Goal: Task Accomplishment & Management: Use online tool/utility

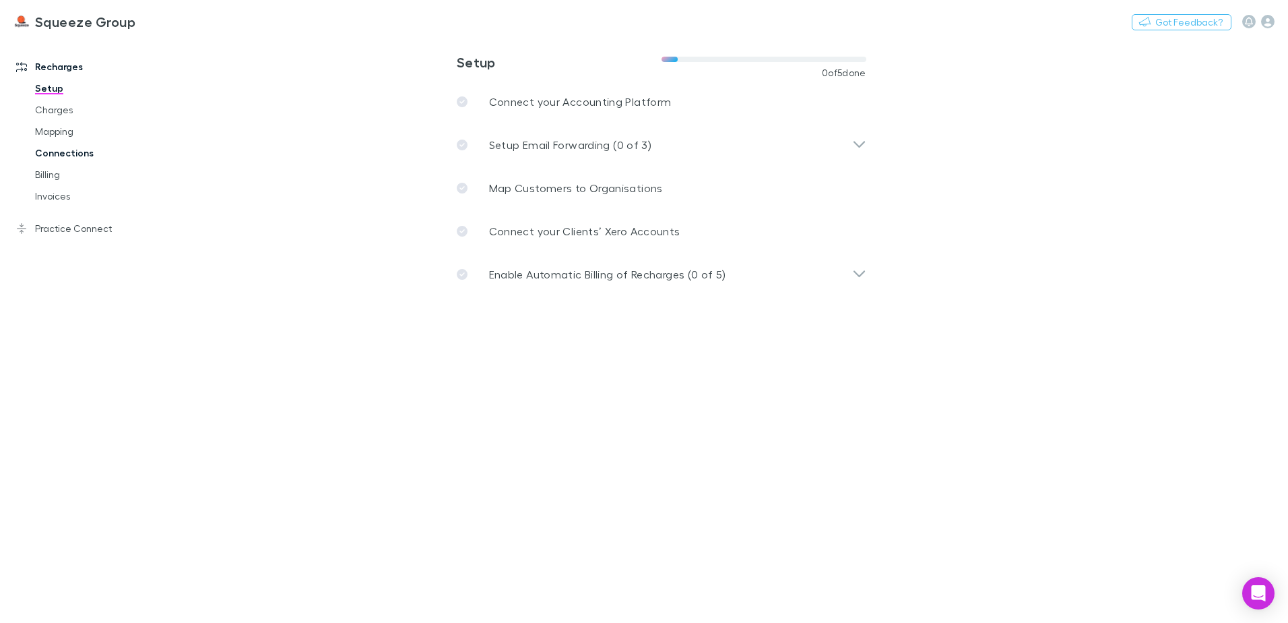
click at [64, 152] on link "Connections" at bounding box center [102, 153] width 160 height 22
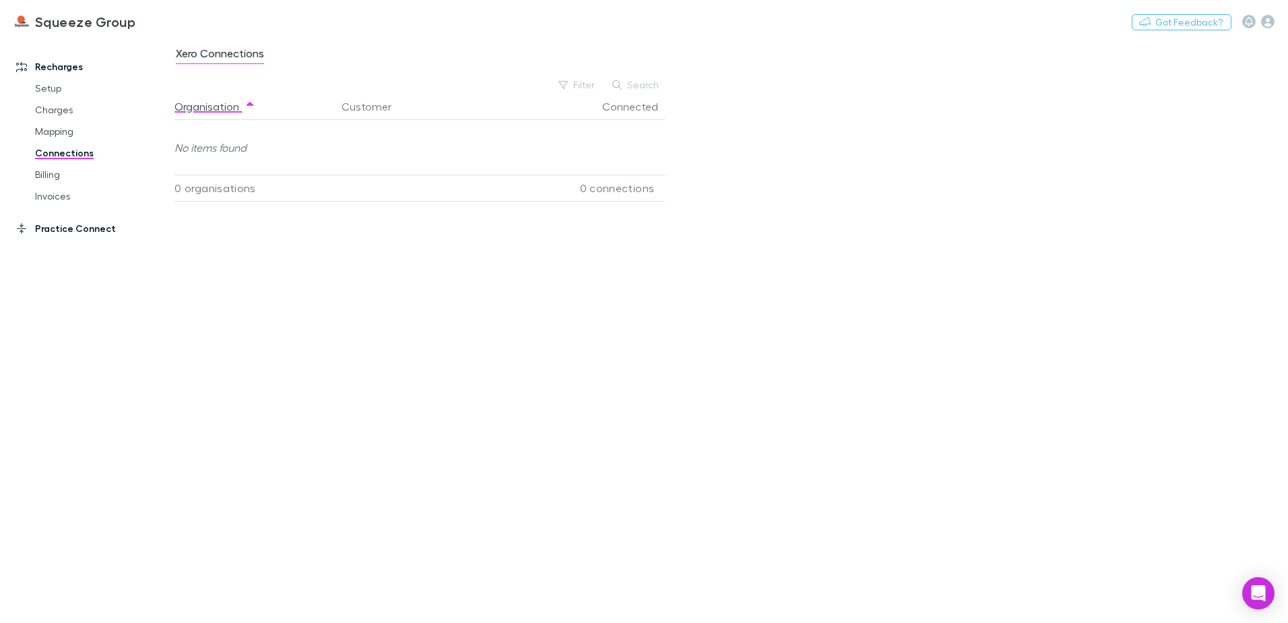
click at [86, 230] on link "Practice Connect" at bounding box center [92, 229] width 179 height 22
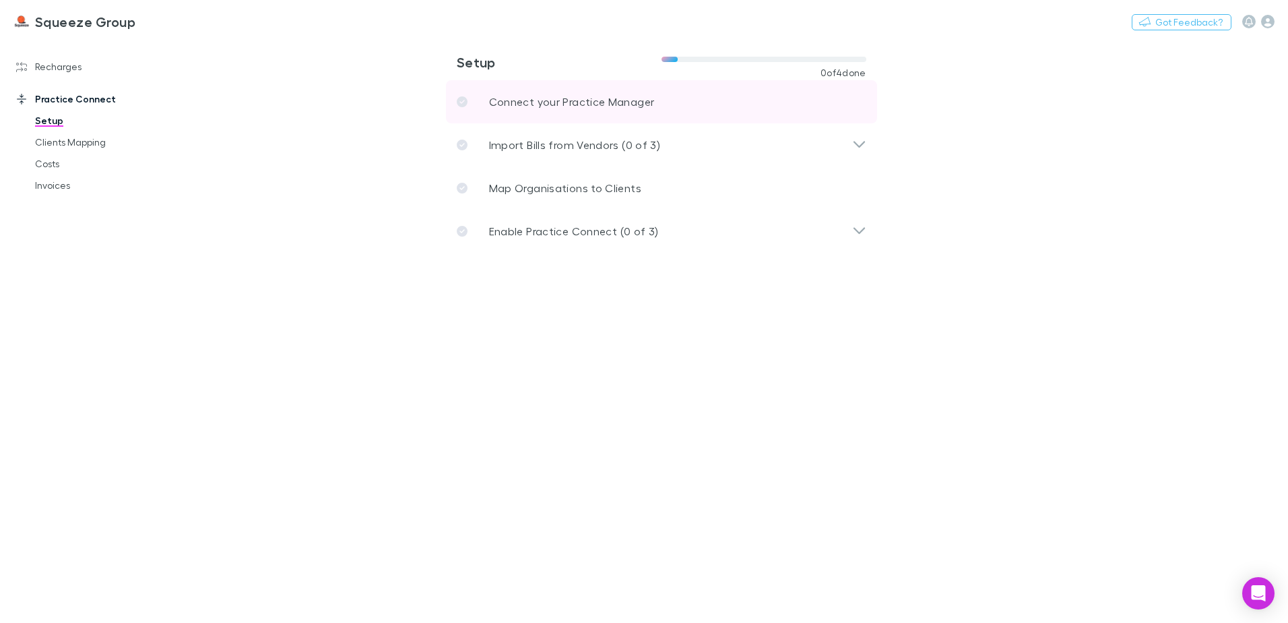
click at [555, 94] on p "Connect your Practice Manager" at bounding box center [572, 102] width 166 height 16
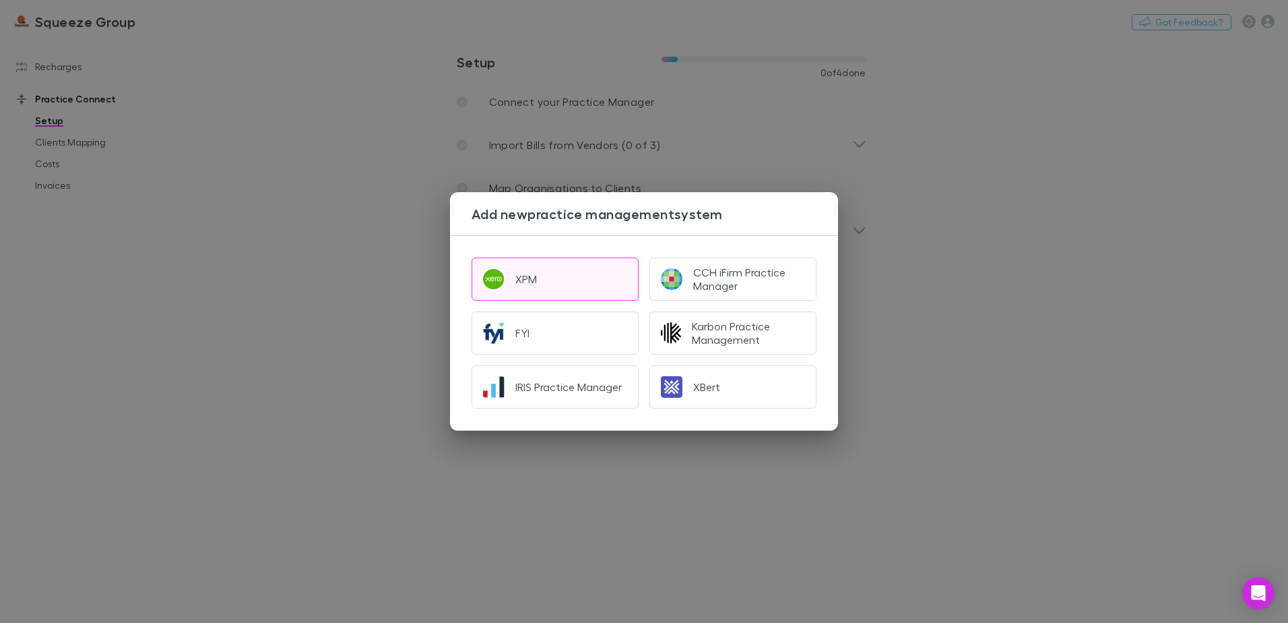
click at [527, 280] on div "XPM" at bounding box center [526, 278] width 22 height 13
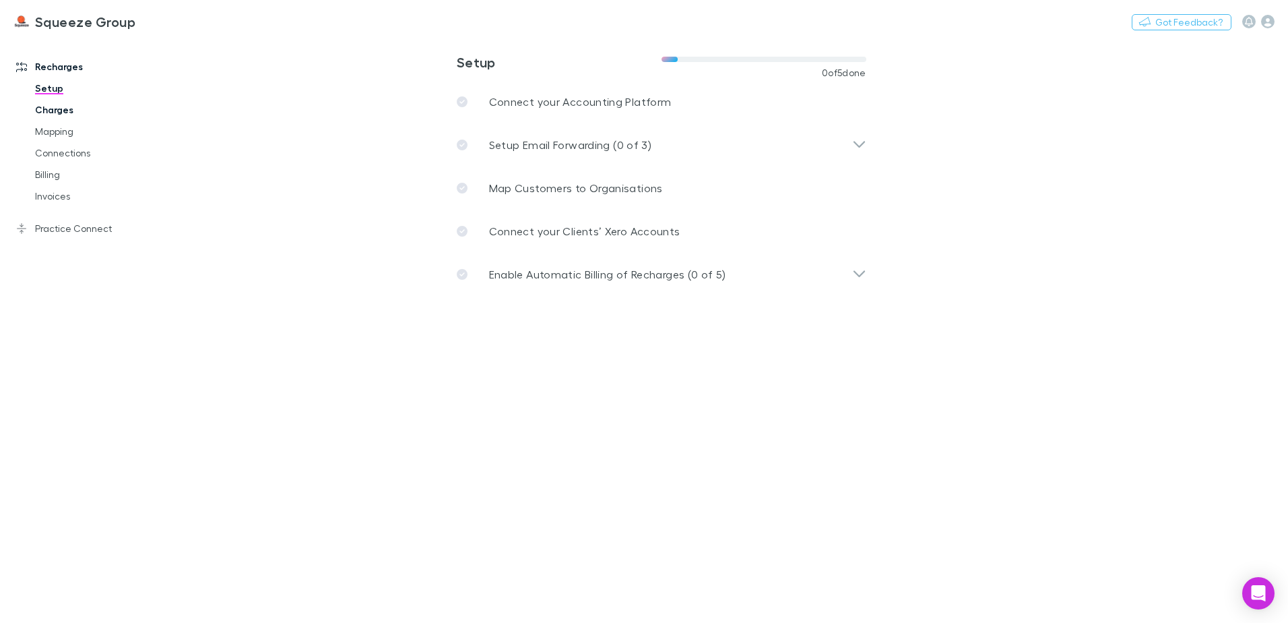
click at [58, 112] on link "Charges" at bounding box center [102, 110] width 160 height 22
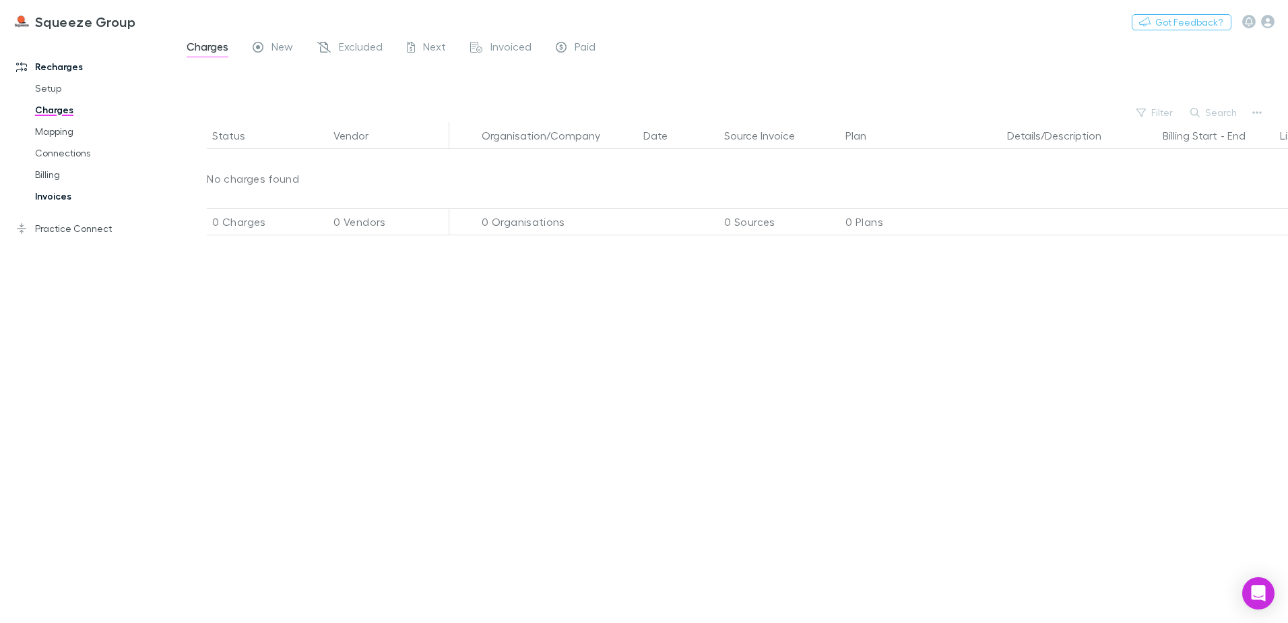
click at [60, 196] on link "Invoices" at bounding box center [102, 196] width 160 height 22
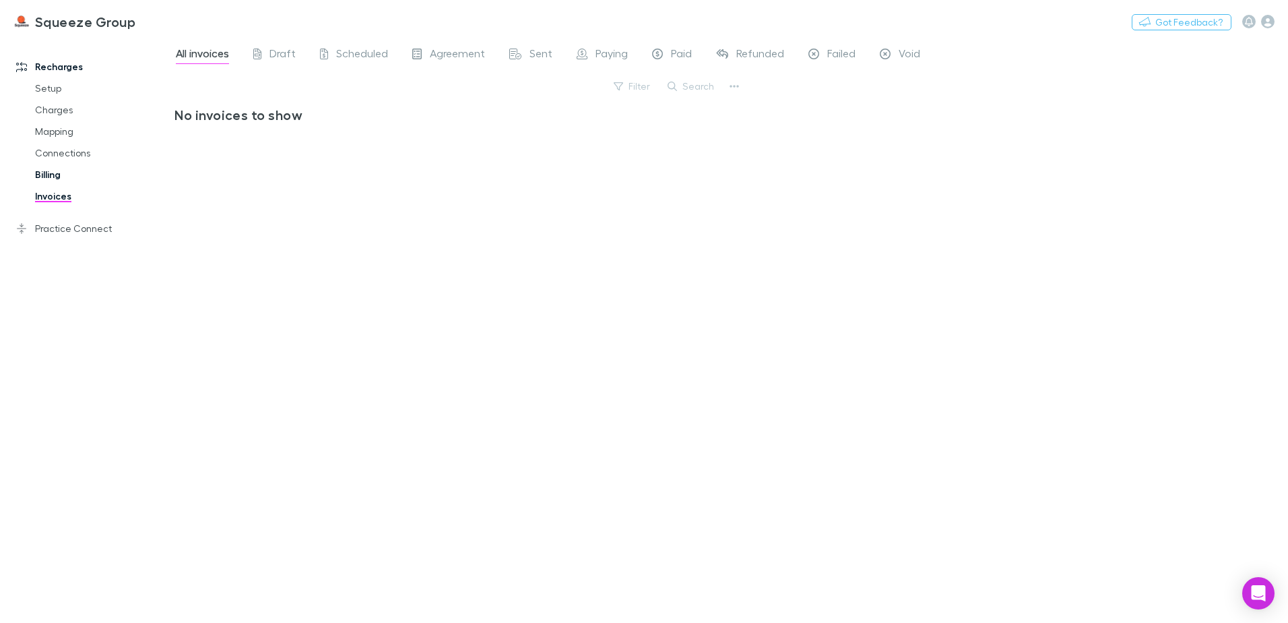
click at [60, 180] on link "Billing" at bounding box center [102, 175] width 160 height 22
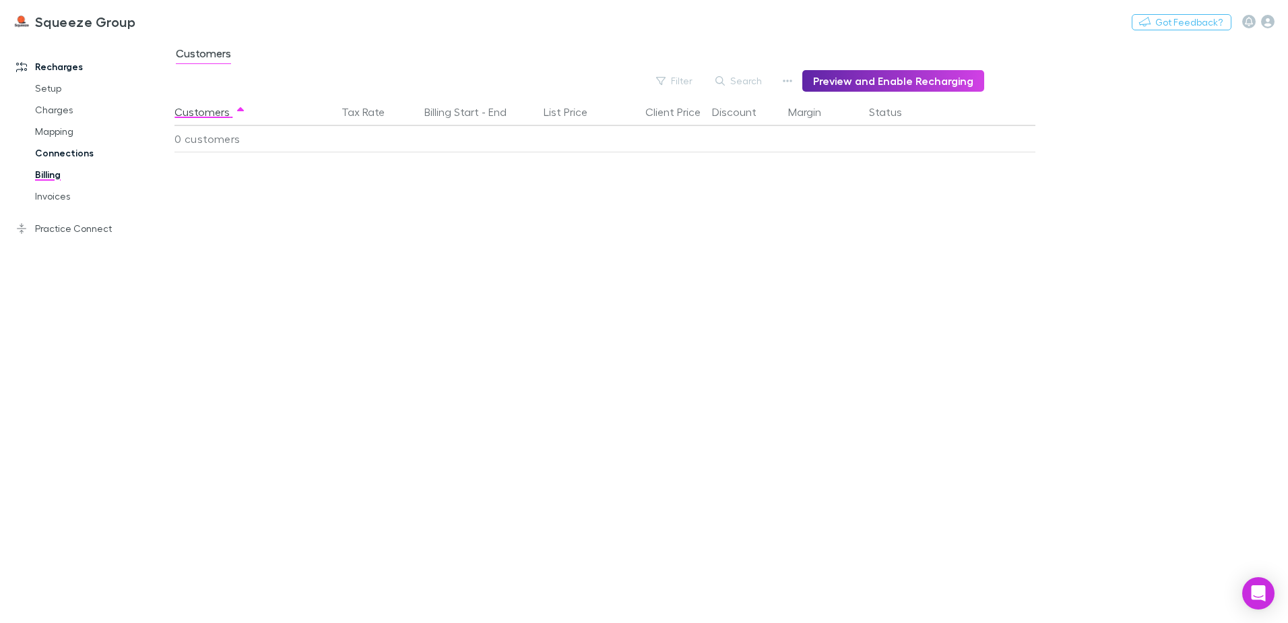
click at [53, 151] on link "Connections" at bounding box center [102, 153] width 160 height 22
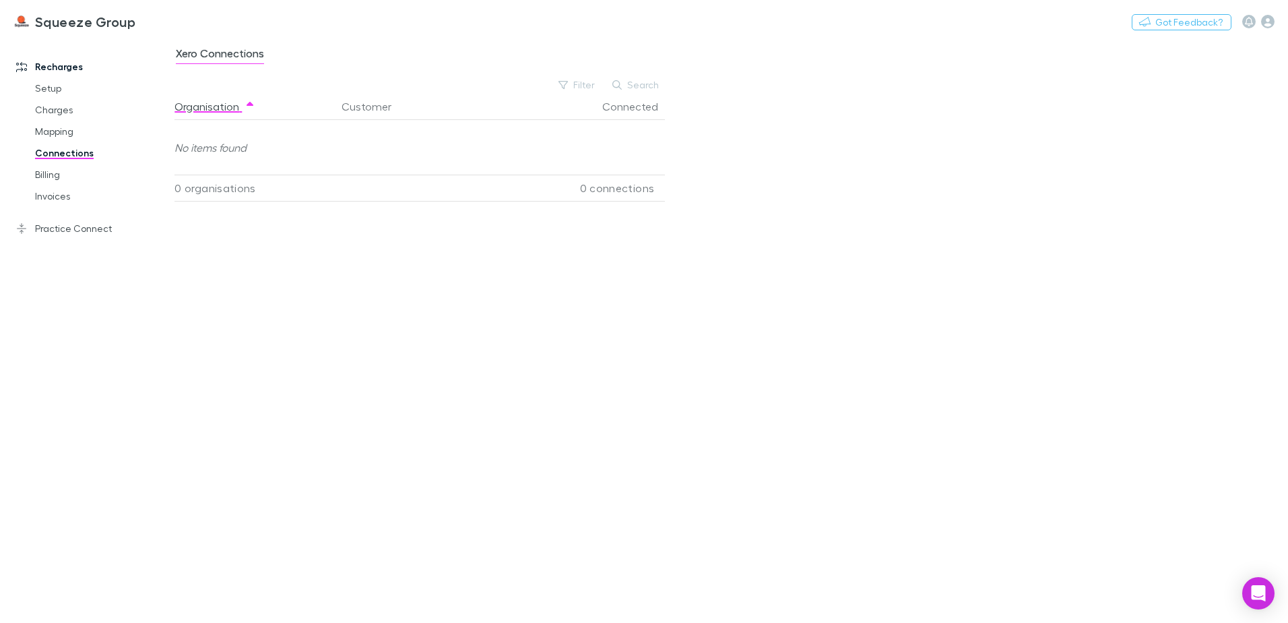
click at [252, 292] on div "Organisation Customer Connected No items found 0 organisations 0 connections" at bounding box center [426, 352] width 502 height 519
click at [63, 132] on link "Mapping" at bounding box center [102, 132] width 160 height 22
click at [64, 159] on link "Connections" at bounding box center [102, 153] width 160 height 22
click at [61, 82] on link "Setup" at bounding box center [102, 88] width 160 height 22
